Goal: Information Seeking & Learning: Find contact information

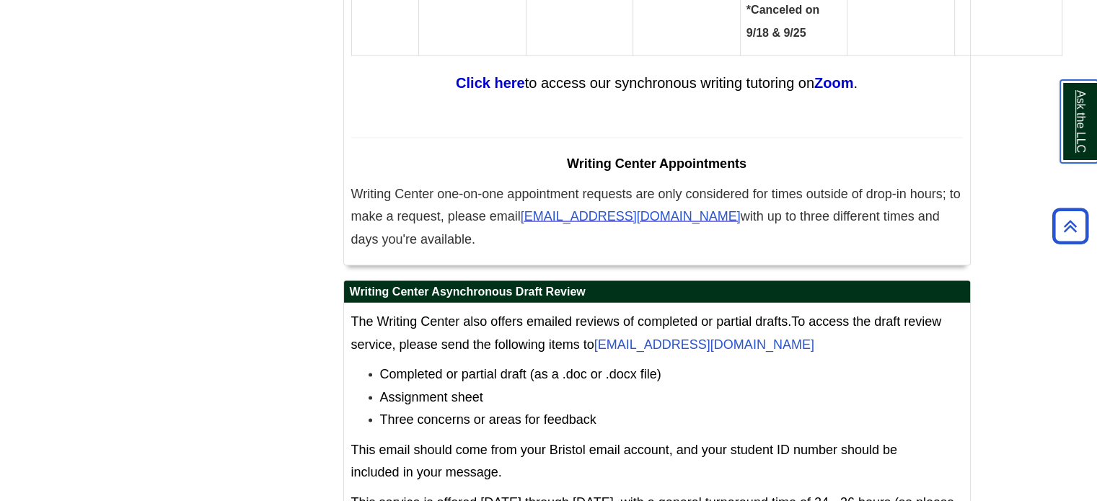
scroll to position [8394, 0]
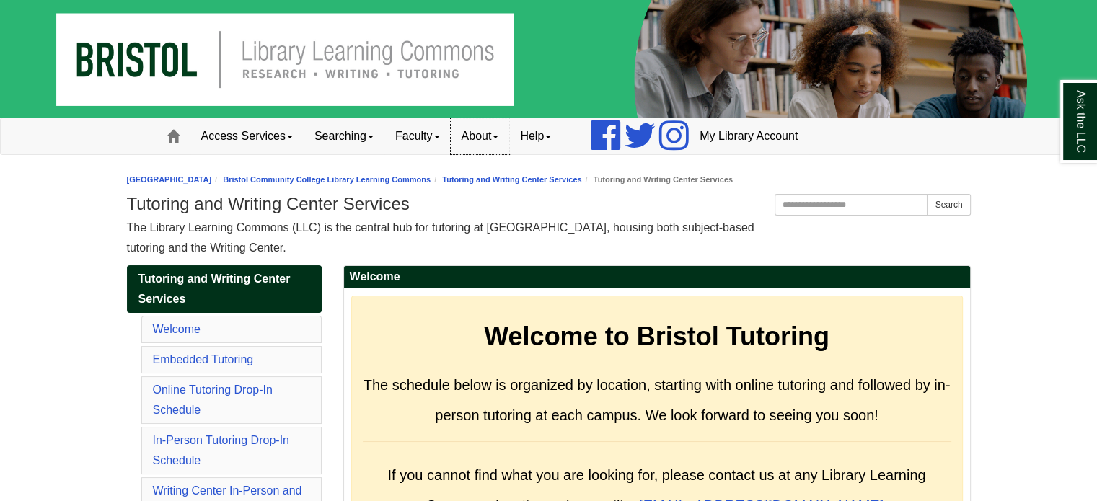
click at [504, 140] on link "About" at bounding box center [480, 136] width 59 height 36
click at [505, 184] on link "Hours & Locations" at bounding box center [508, 183] width 114 height 17
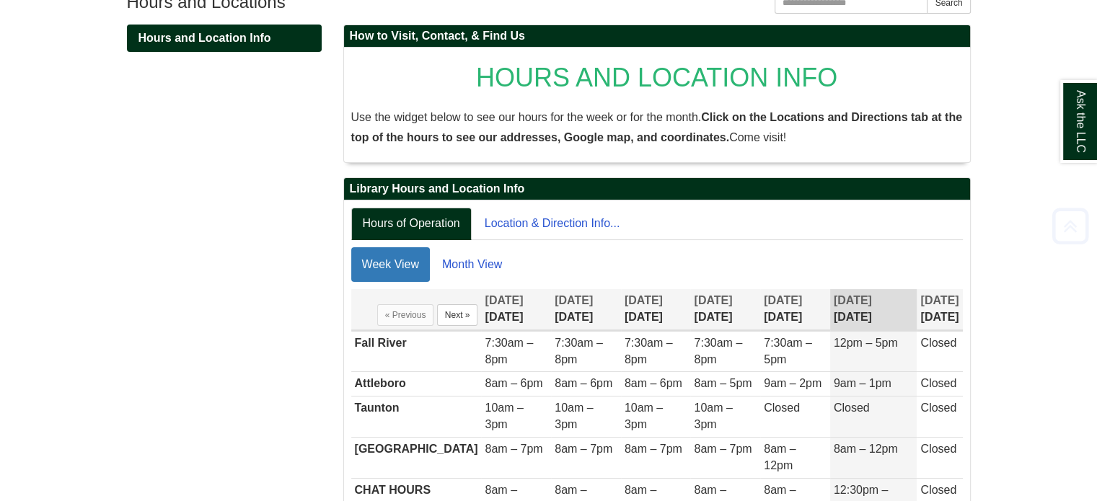
scroll to position [221, 0]
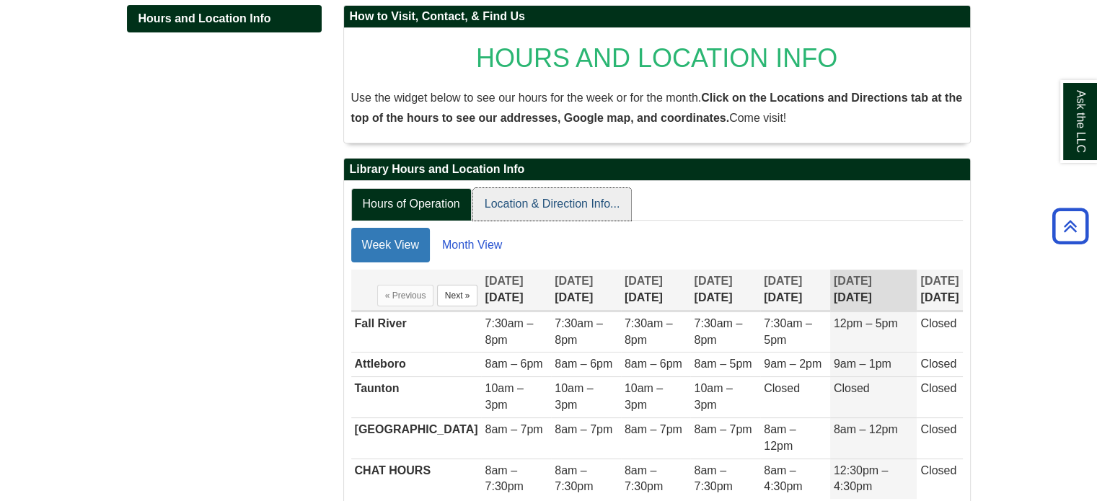
click at [522, 207] on link "Location & Direction Info..." at bounding box center [552, 204] width 159 height 32
